Goal: Find specific page/section: Find specific page/section

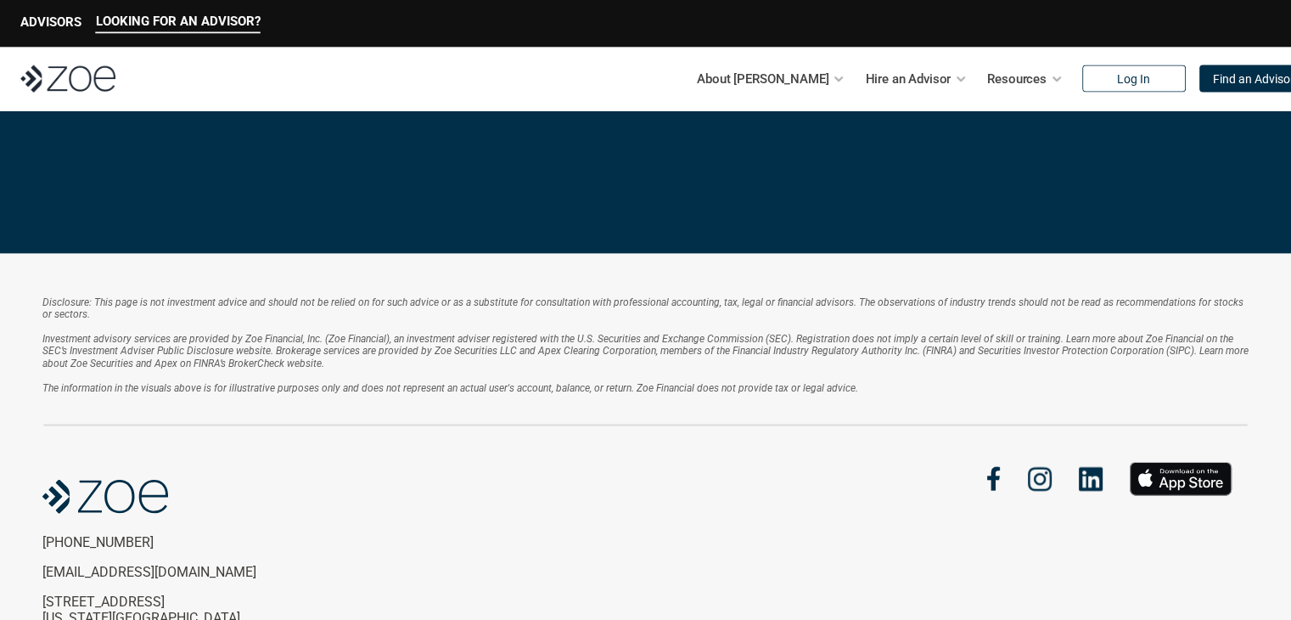
scroll to position [3752, 0]
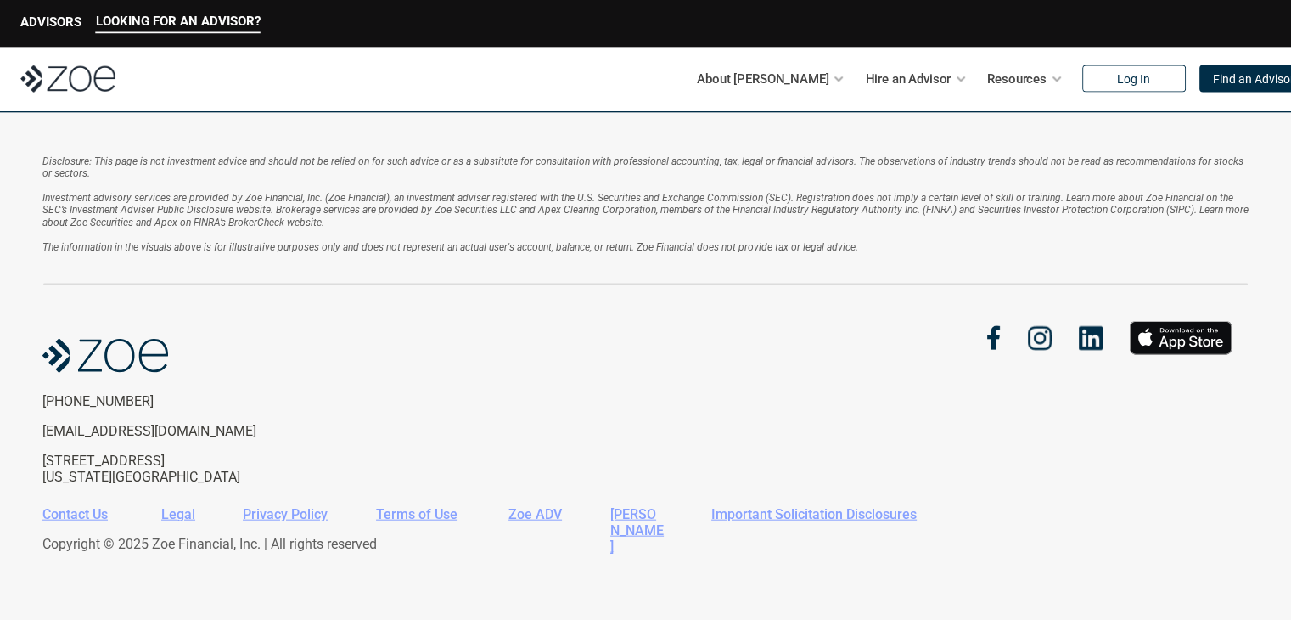
click at [87, 514] on link "Contact Us" at bounding box center [74, 514] width 65 height 16
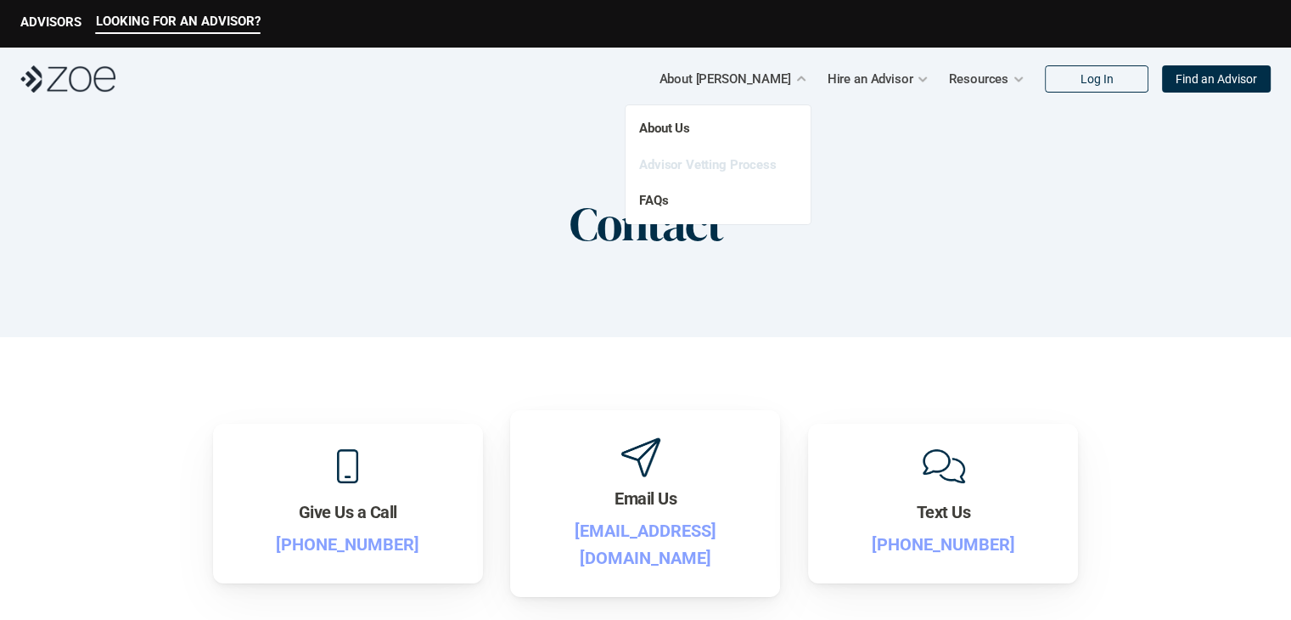
click at [736, 164] on link "Advisor Vetting Process" at bounding box center [708, 164] width 138 height 15
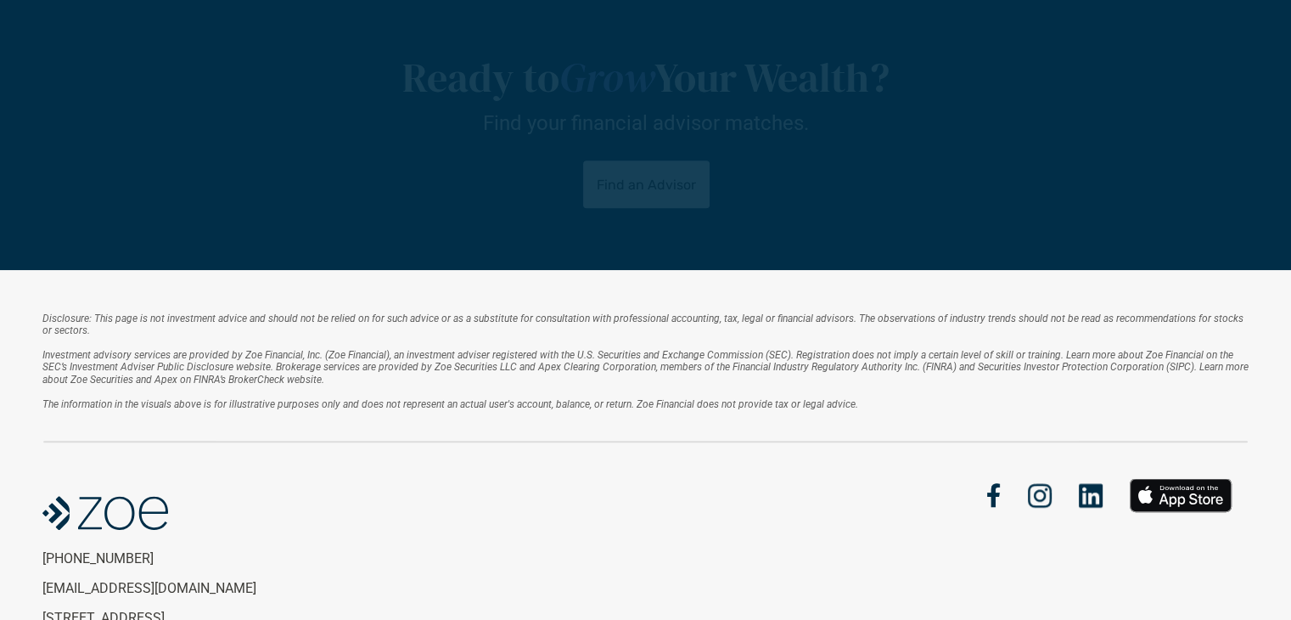
scroll to position [1267, 0]
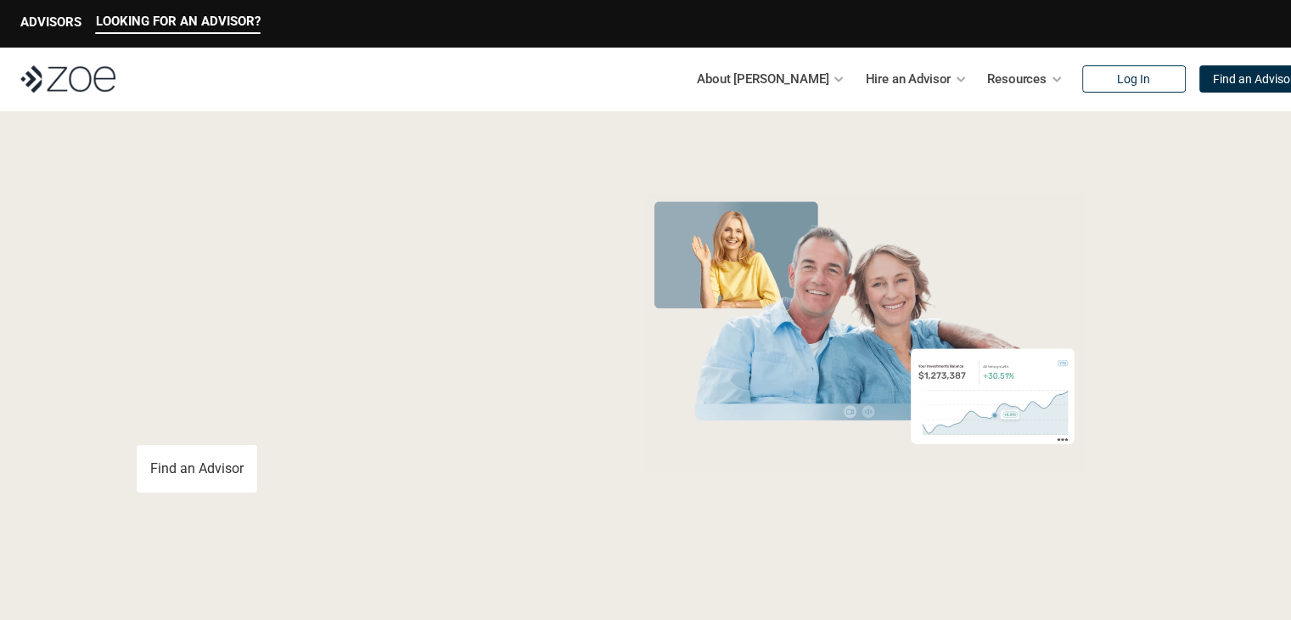
scroll to position [821, 0]
